Goal: Task Accomplishment & Management: Use online tool/utility

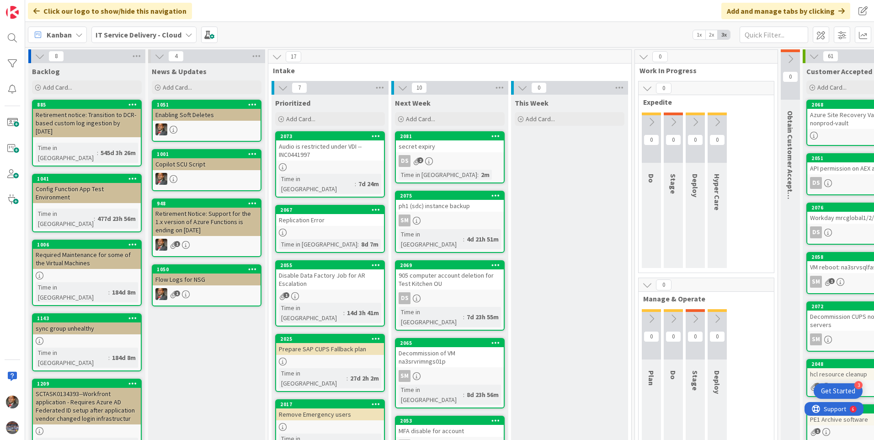
click at [316, 218] on div "2067 Replication Error Time in Column : 8d 7m" at bounding box center [330, 229] width 110 height 48
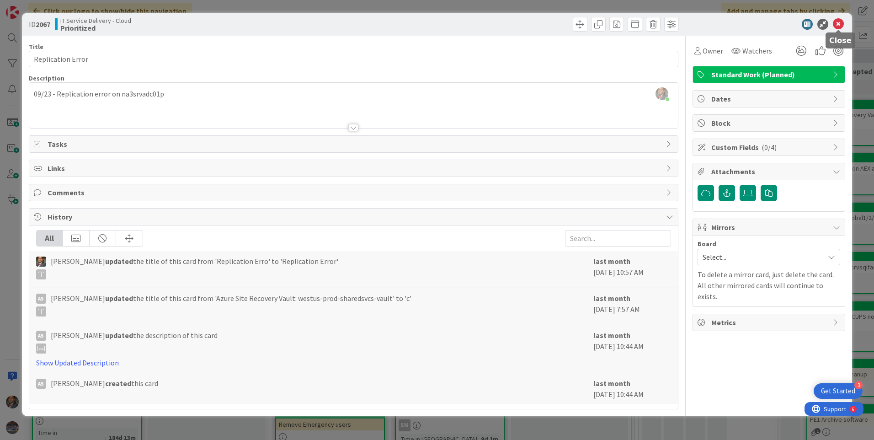
click at [840, 20] on icon at bounding box center [837, 24] width 11 height 11
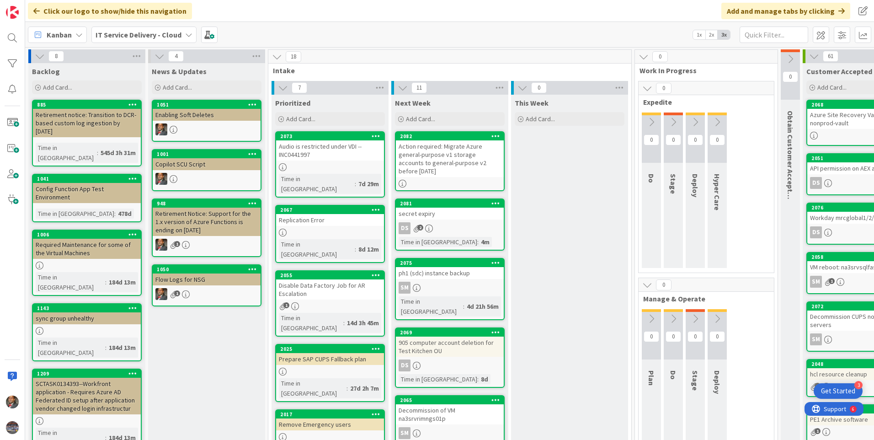
click at [331, 156] on div "Audio is restricted under VDI --INC0441997" at bounding box center [330, 150] width 108 height 20
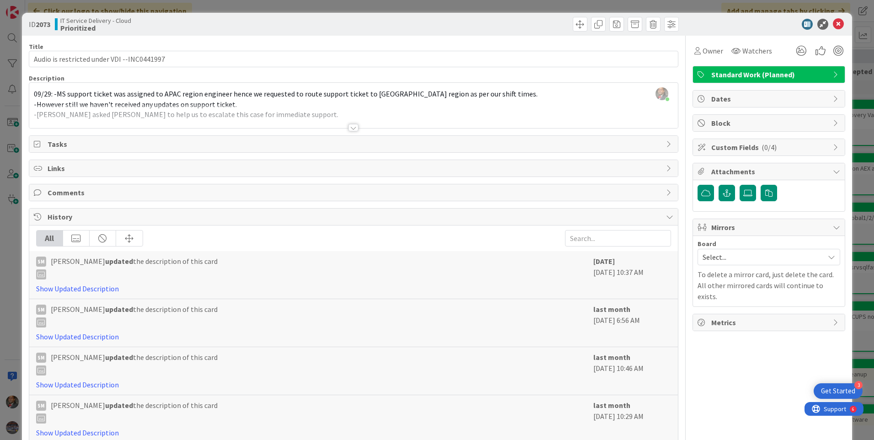
click at [349, 128] on div at bounding box center [353, 127] width 10 height 7
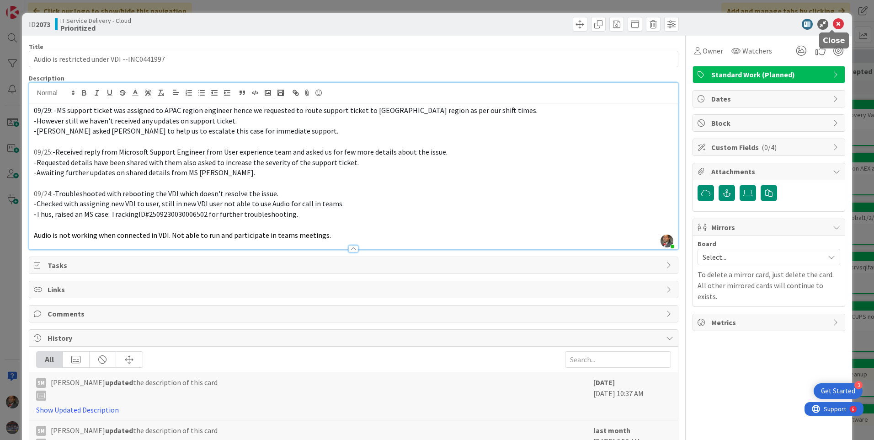
click at [832, 26] on icon at bounding box center [837, 24] width 11 height 11
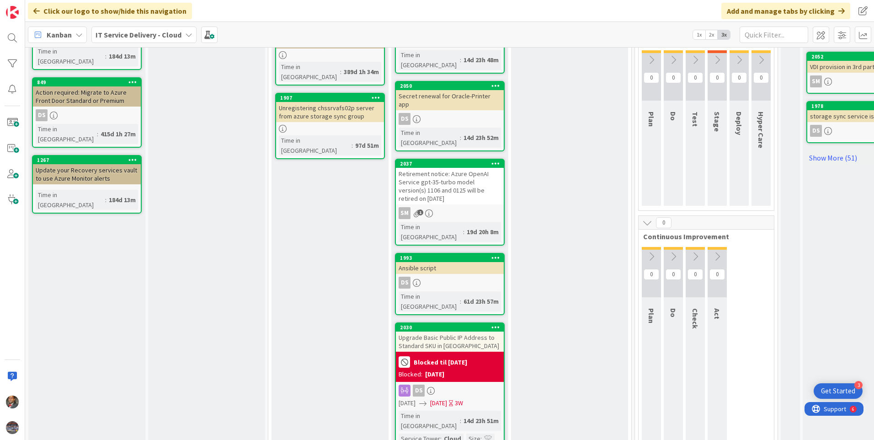
scroll to position [457, 0]
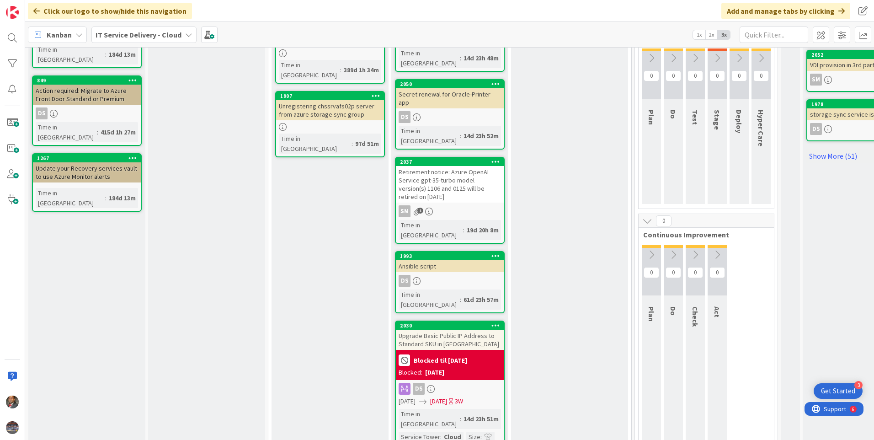
click at [441, 329] on div "Upgrade Basic Public IP Address to Standard SKU in [GEOGRAPHIC_DATA]" at bounding box center [450, 339] width 108 height 20
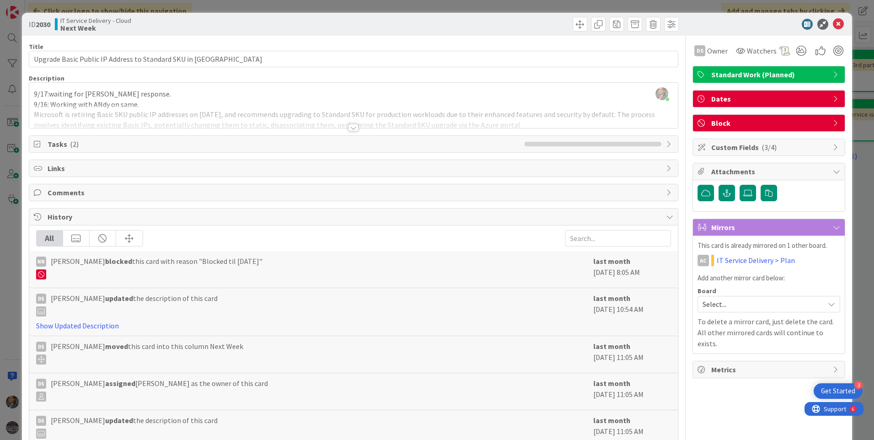
click at [348, 129] on div at bounding box center [353, 127] width 10 height 7
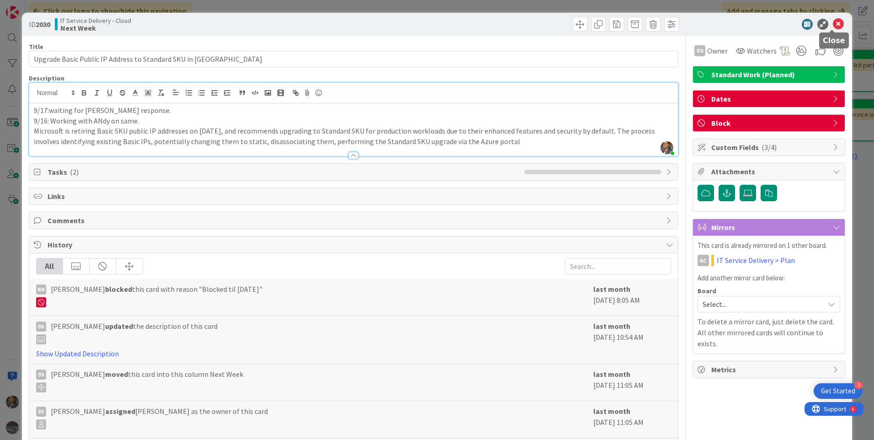
click at [832, 23] on icon at bounding box center [837, 24] width 11 height 11
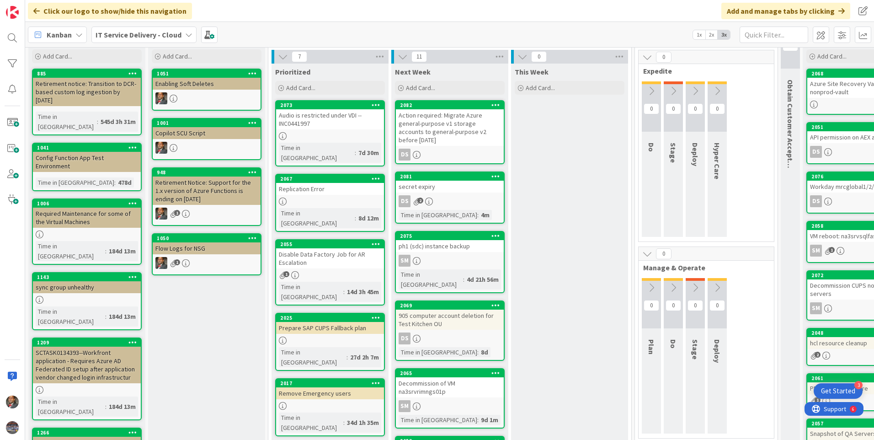
scroll to position [46, 0]
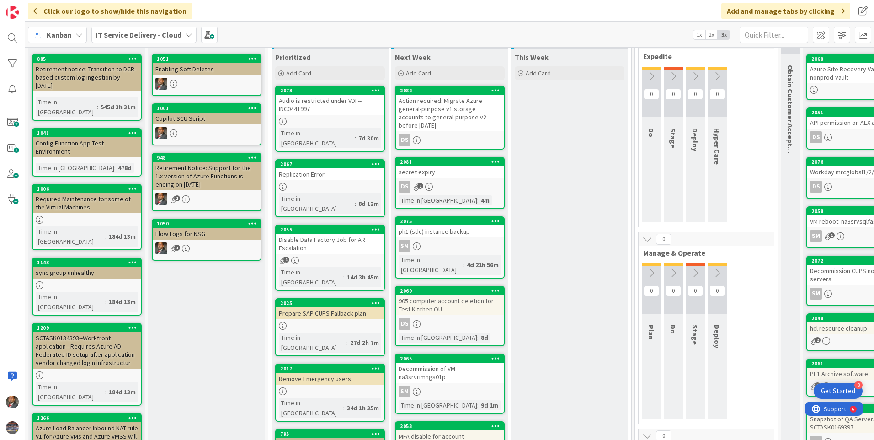
click at [186, 34] on icon at bounding box center [188, 34] width 7 height 7
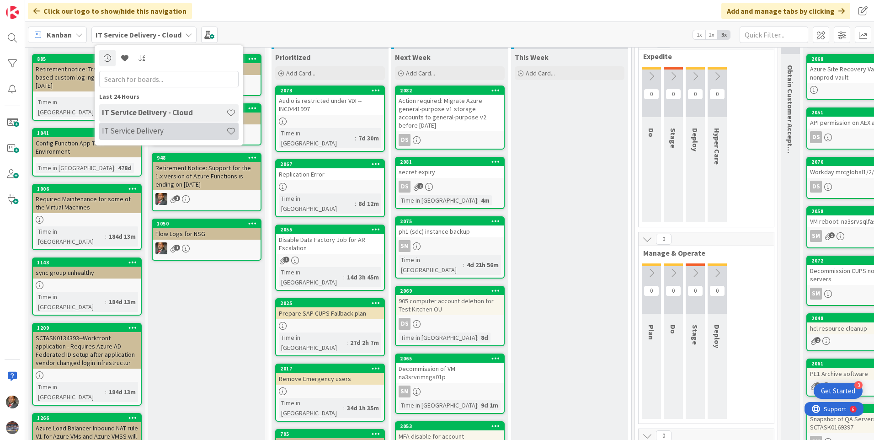
click at [148, 130] on h4 "IT Service Delivery" at bounding box center [164, 130] width 124 height 9
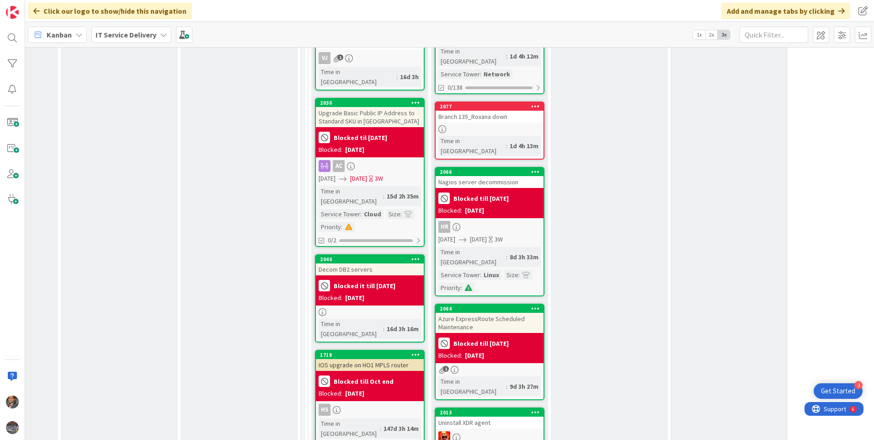
scroll to position [503, 330]
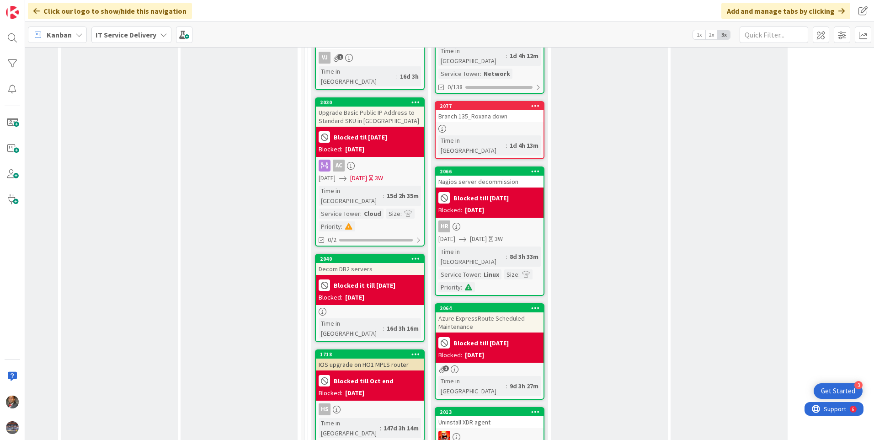
click at [469, 312] on div "Azure ExpressRoute Scheduled Maintenance" at bounding box center [489, 322] width 108 height 20
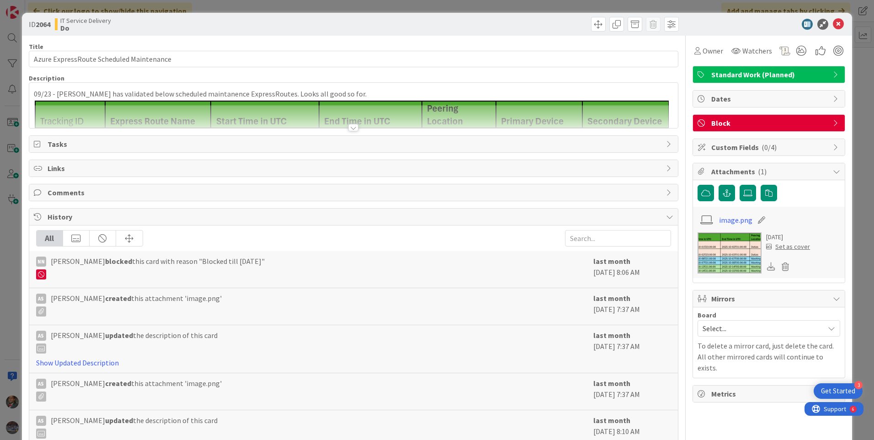
click at [351, 130] on div at bounding box center [353, 127] width 10 height 7
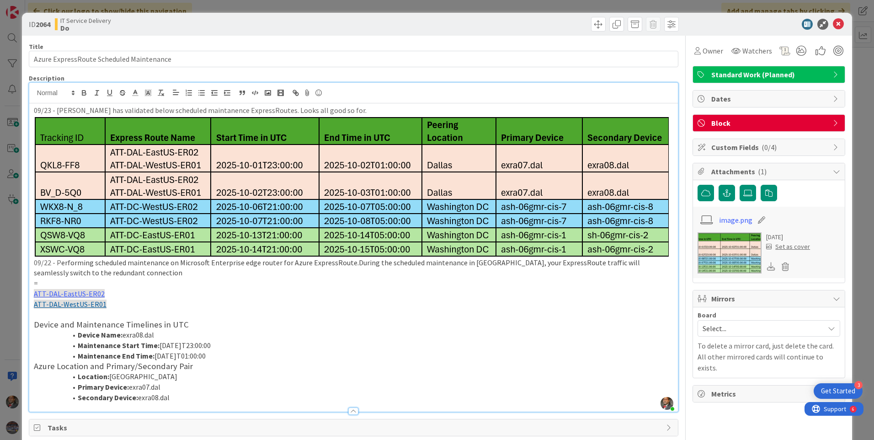
click at [741, 300] on span "Mirrors" at bounding box center [769, 298] width 117 height 11
click at [734, 299] on span "Mirrors" at bounding box center [769, 298] width 117 height 11
click at [728, 326] on span "Select..." at bounding box center [760, 328] width 117 height 13
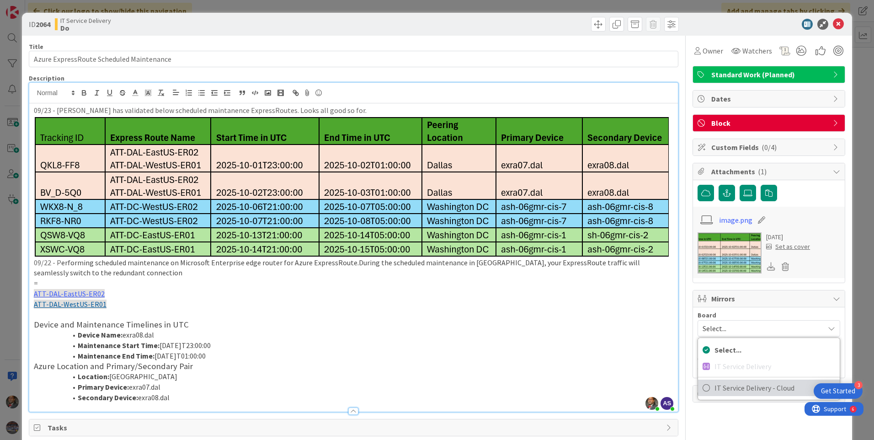
click at [702, 388] on icon at bounding box center [705, 388] width 7 height 14
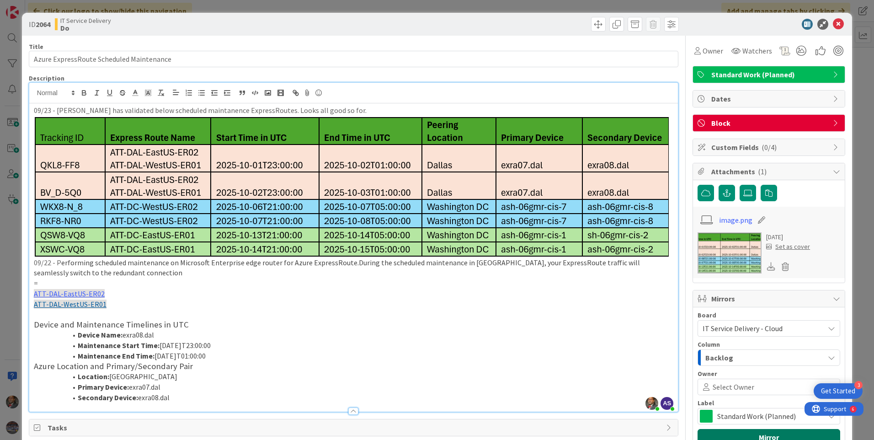
click at [753, 435] on button "Mirror" at bounding box center [768, 437] width 143 height 16
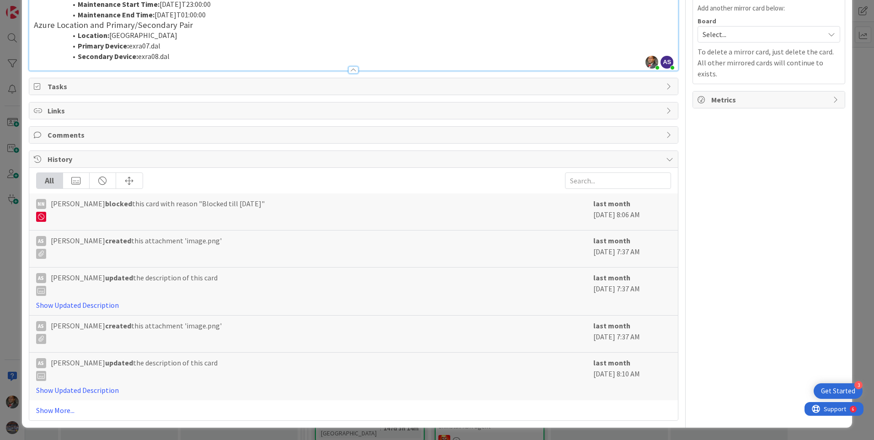
scroll to position [67, 0]
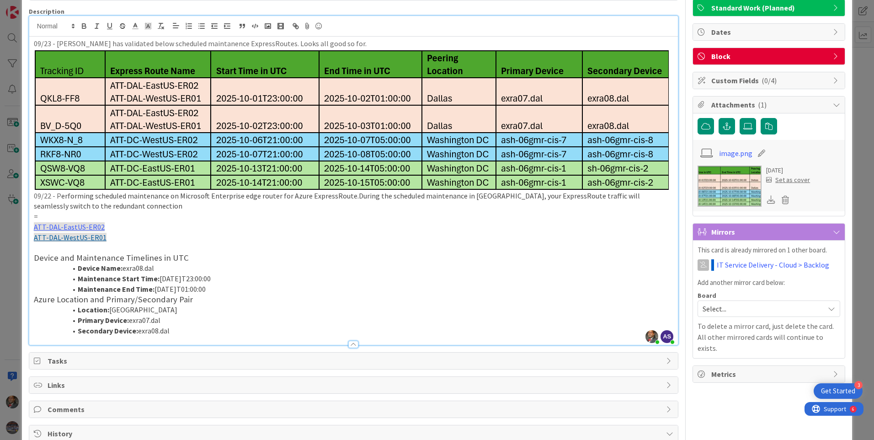
click at [767, 308] on span "Select..." at bounding box center [760, 308] width 117 height 13
click at [794, 233] on span "Mirrors" at bounding box center [769, 231] width 117 height 11
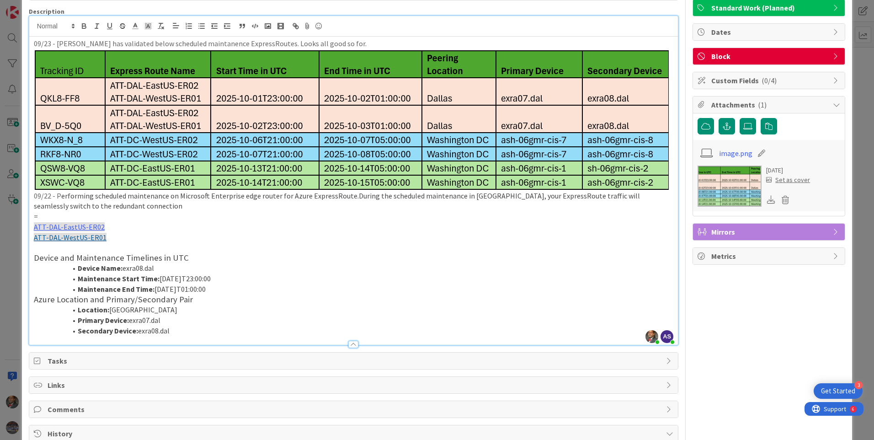
scroll to position [0, 0]
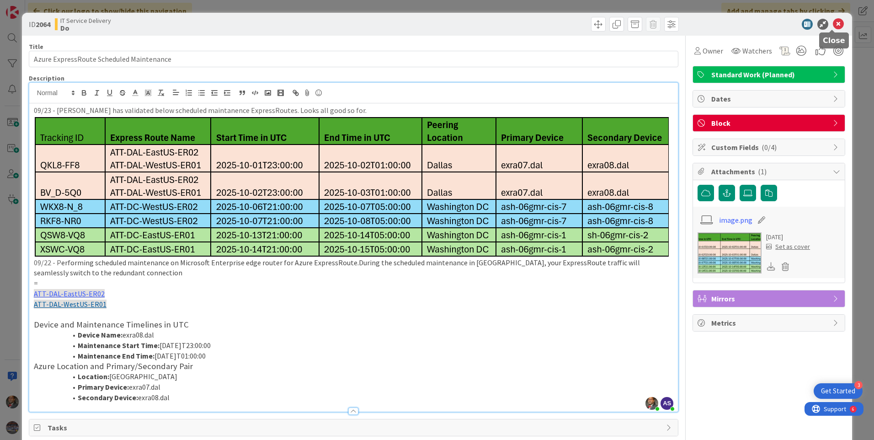
click at [835, 24] on icon at bounding box center [837, 24] width 11 height 11
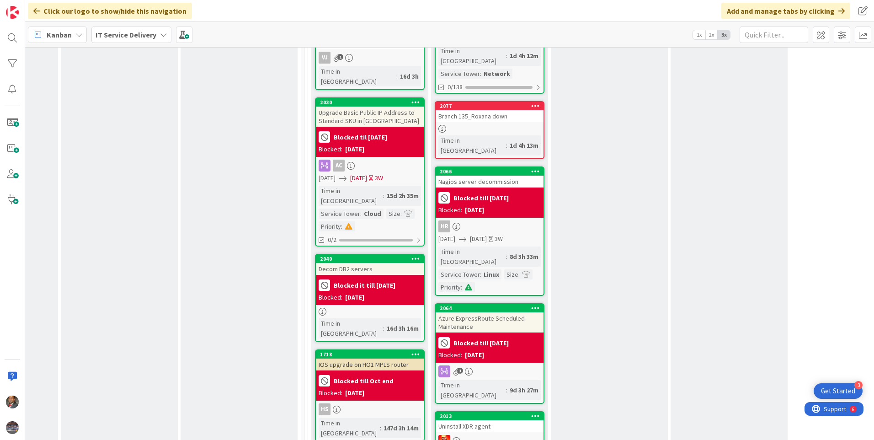
click at [154, 37] on b "IT Service Delivery" at bounding box center [125, 34] width 61 height 9
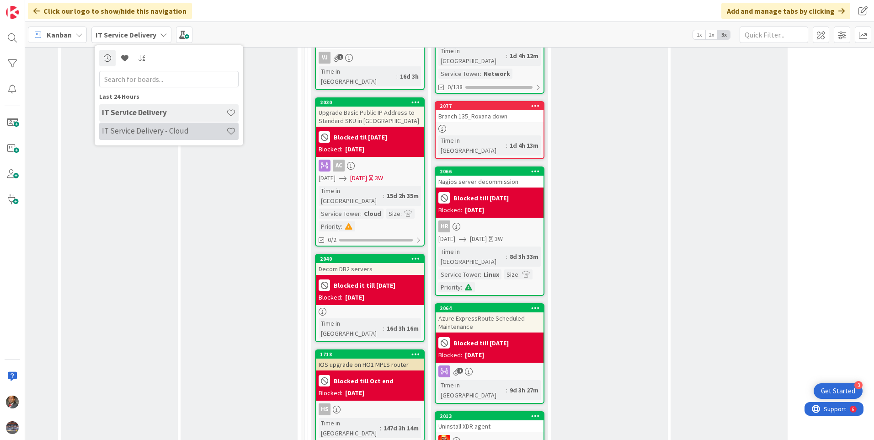
click at [149, 128] on h4 "IT Service Delivery - Cloud" at bounding box center [164, 130] width 124 height 9
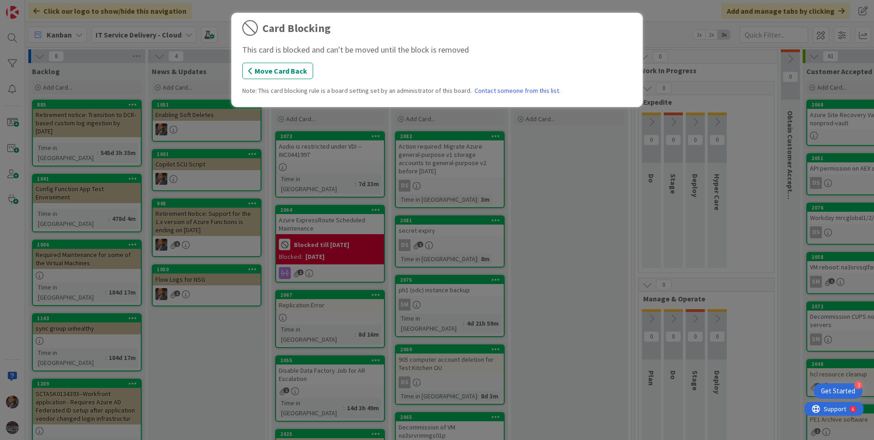
click at [568, 175] on div "Card Blocking This card is blocked and can't be moved until the block is remove…" at bounding box center [437, 220] width 874 height 440
click at [283, 65] on button "Move Card Back" at bounding box center [277, 71] width 71 height 16
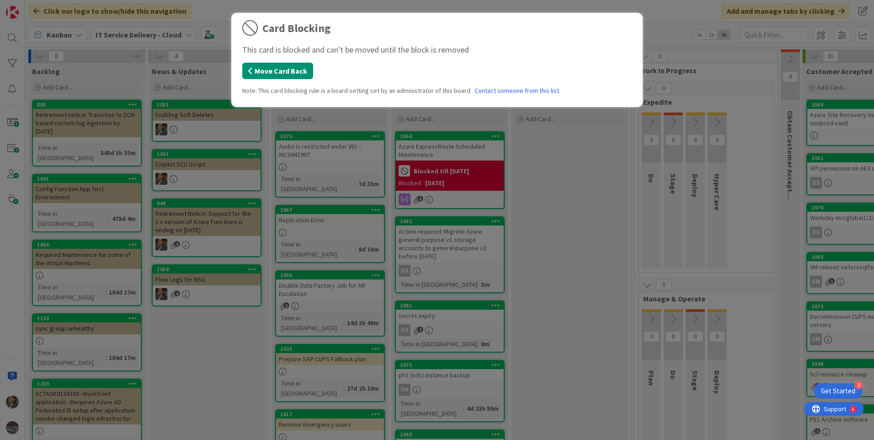
click at [283, 70] on button "Move Card Back" at bounding box center [277, 71] width 71 height 16
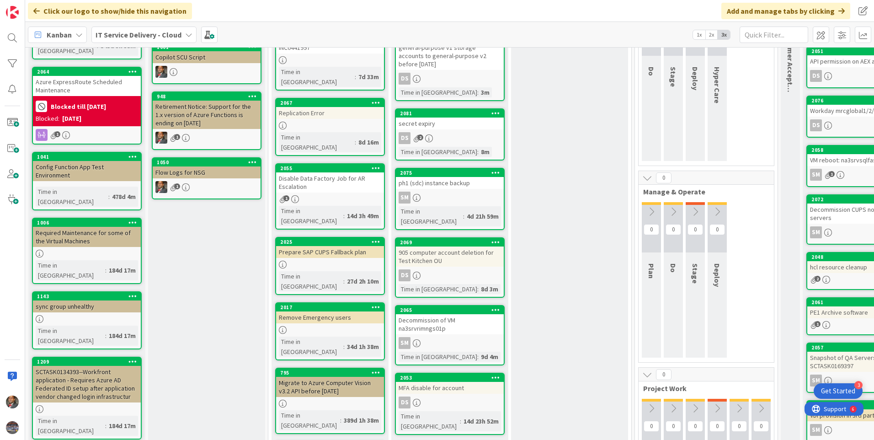
scroll to position [61, 0]
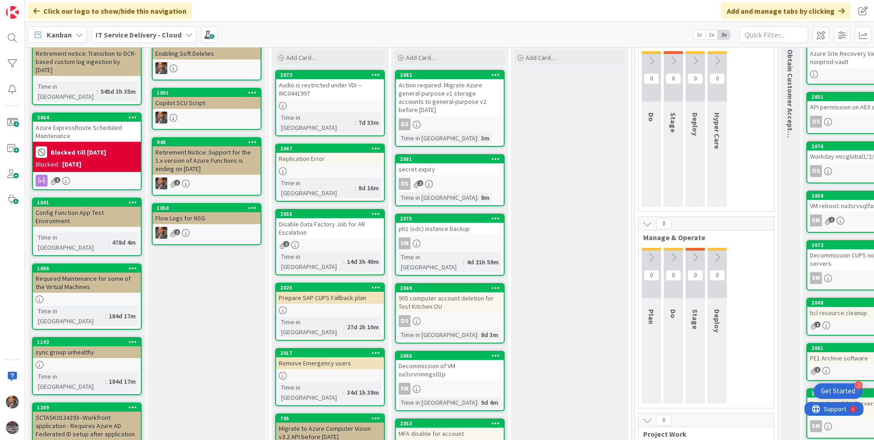
click at [434, 239] on div "SM" at bounding box center [450, 243] width 108 height 12
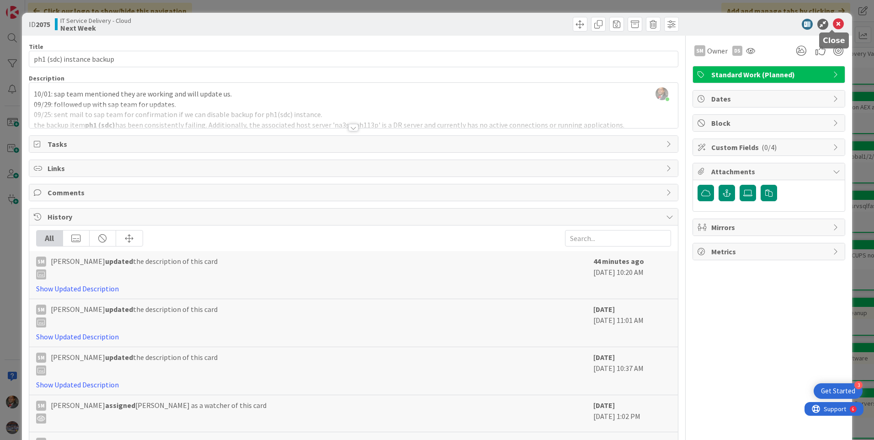
click at [832, 26] on icon at bounding box center [837, 24] width 11 height 11
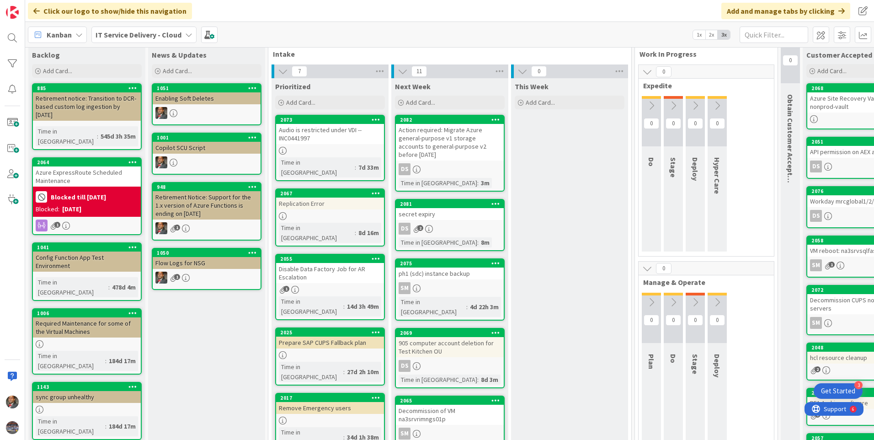
scroll to position [16, 0]
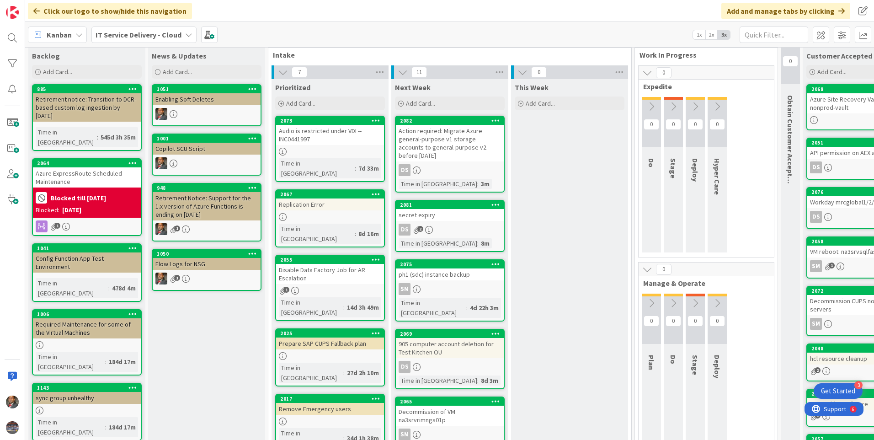
click at [306, 264] on div "Disable Data Factory Job for AR Escalation" at bounding box center [330, 274] width 108 height 20
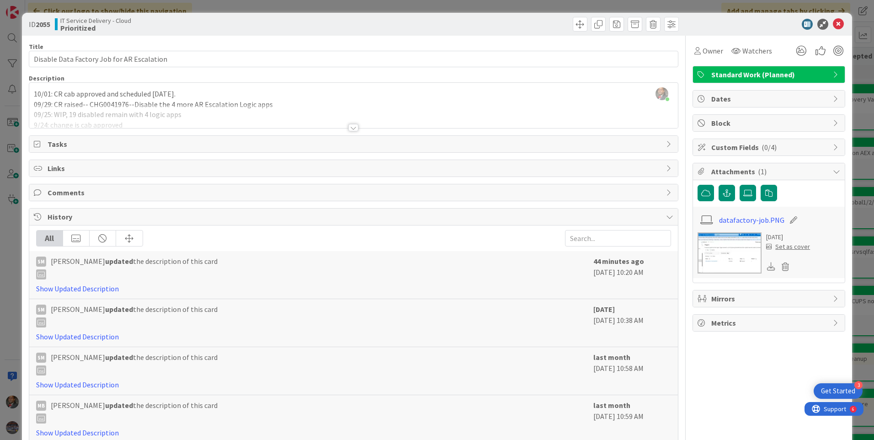
click at [350, 128] on div at bounding box center [353, 127] width 10 height 7
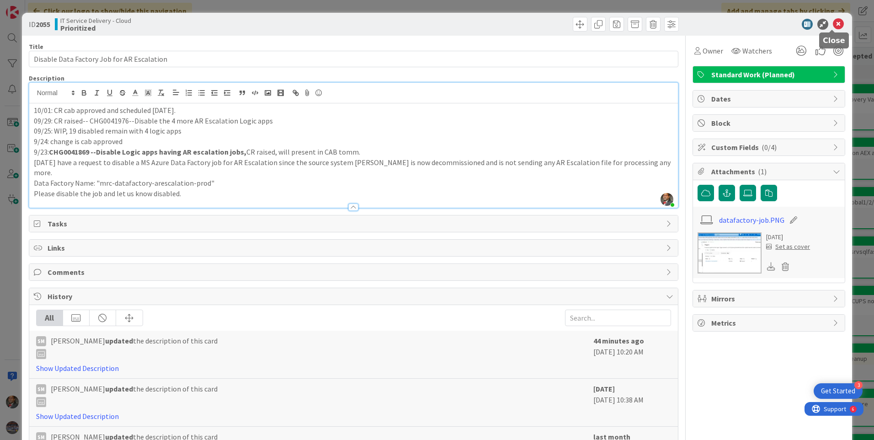
click at [833, 23] on icon at bounding box center [837, 24] width 11 height 11
